Goal: Task Accomplishment & Management: Use online tool/utility

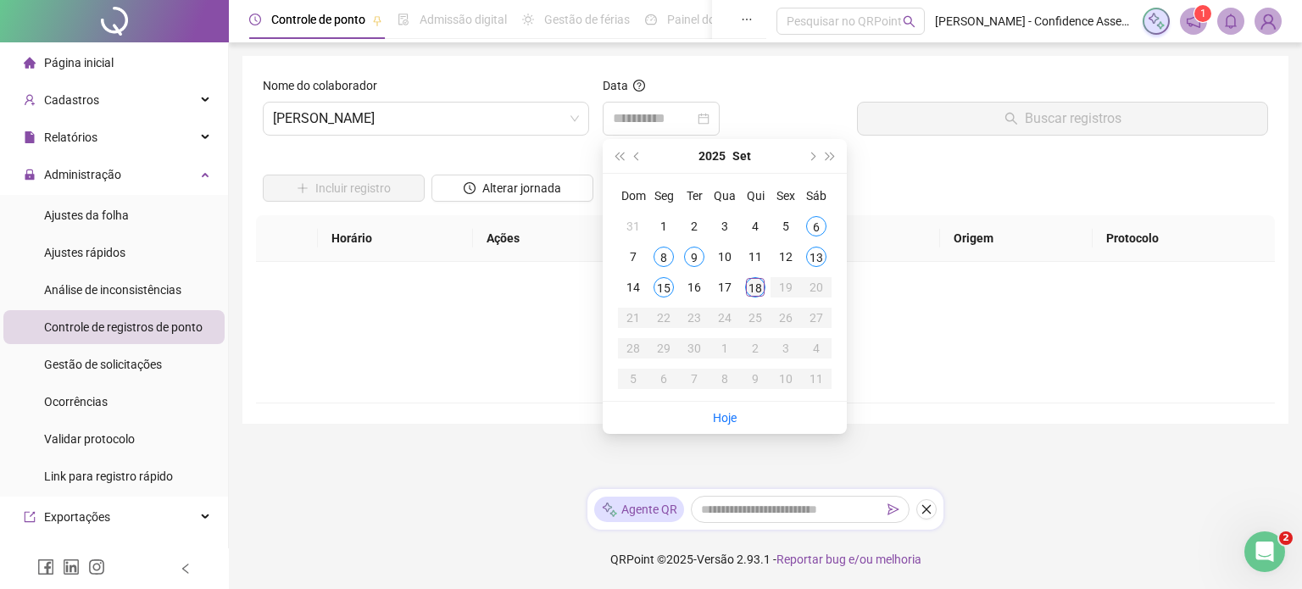
type input "**********"
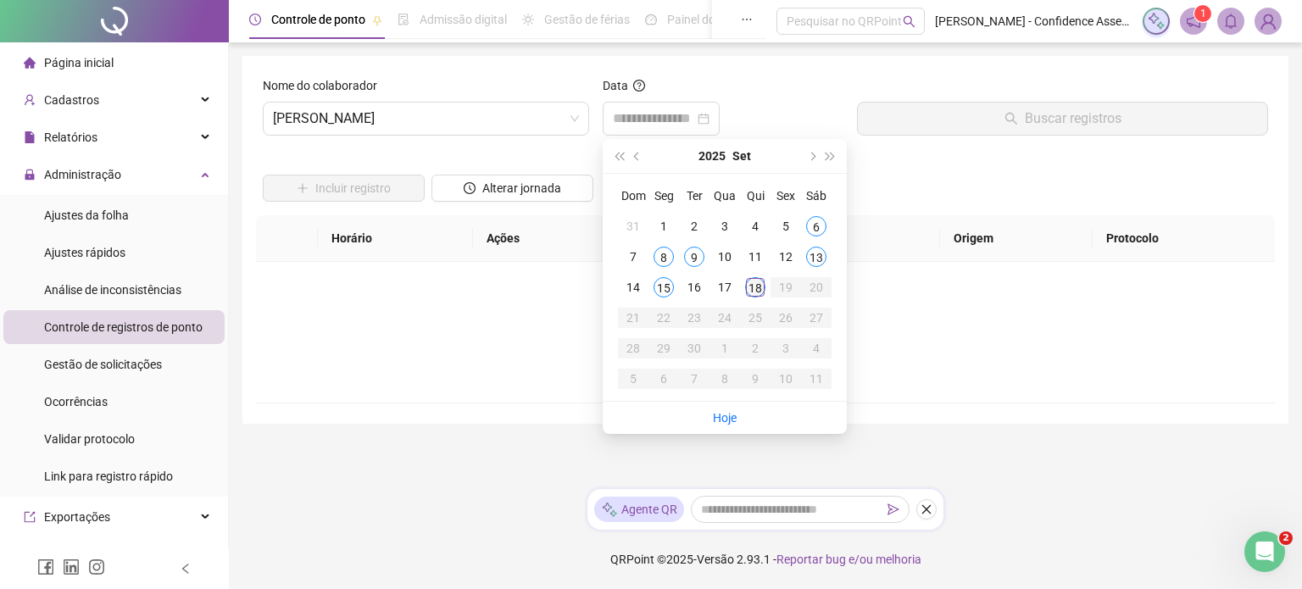
type input "**********"
click at [744, 287] on td "18" at bounding box center [755, 287] width 31 height 31
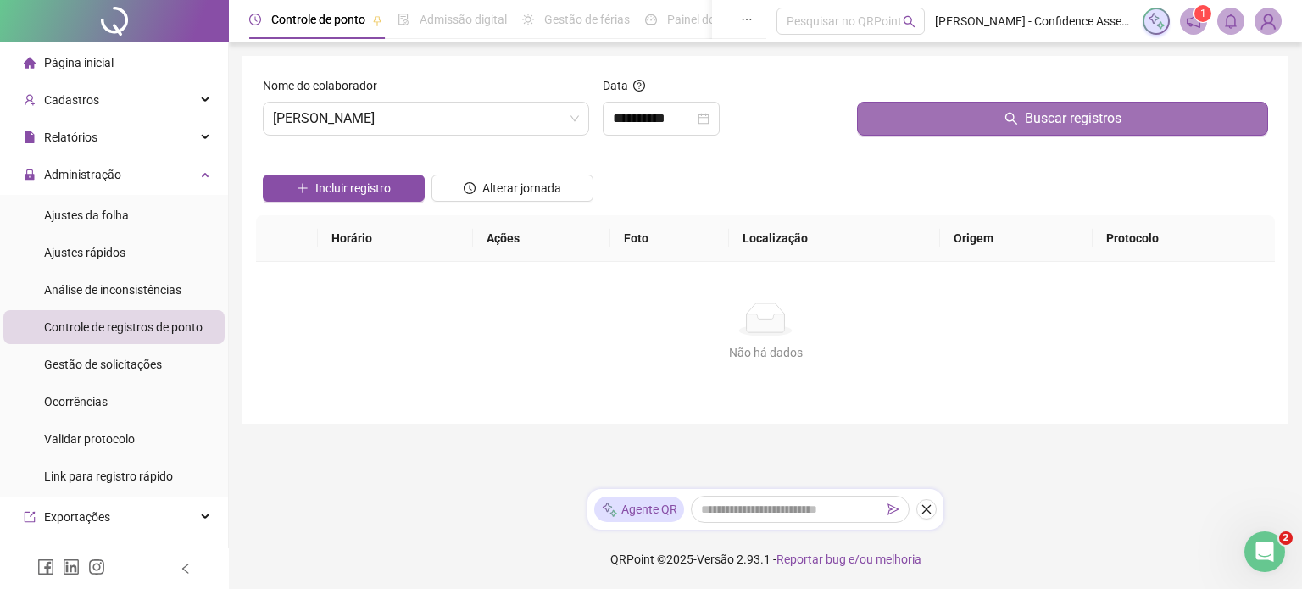
click at [943, 116] on button "Buscar registros" at bounding box center [1062, 119] width 411 height 34
